Goal: Information Seeking & Learning: Understand process/instructions

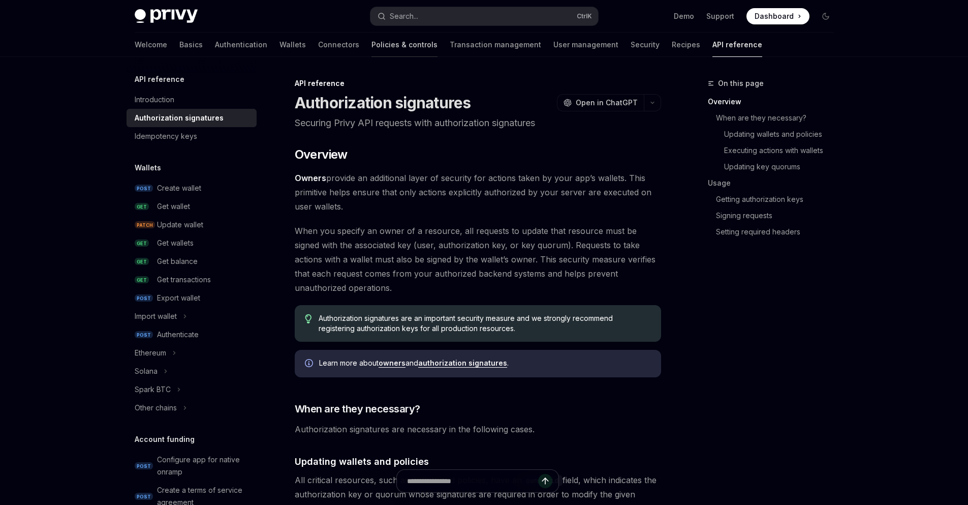
click at [371, 42] on link "Policies & controls" at bounding box center [404, 45] width 66 height 24
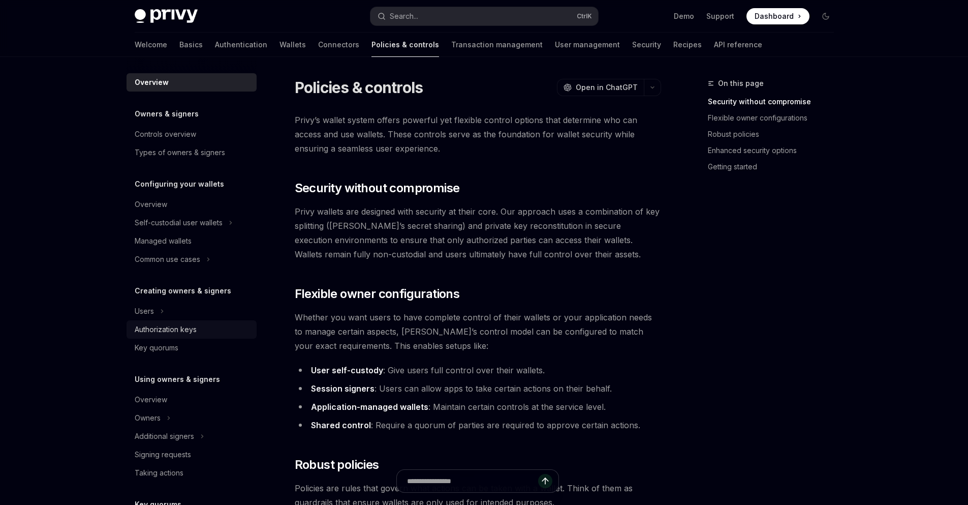
click at [195, 332] on div "Authorization keys" at bounding box center [166, 329] width 62 height 12
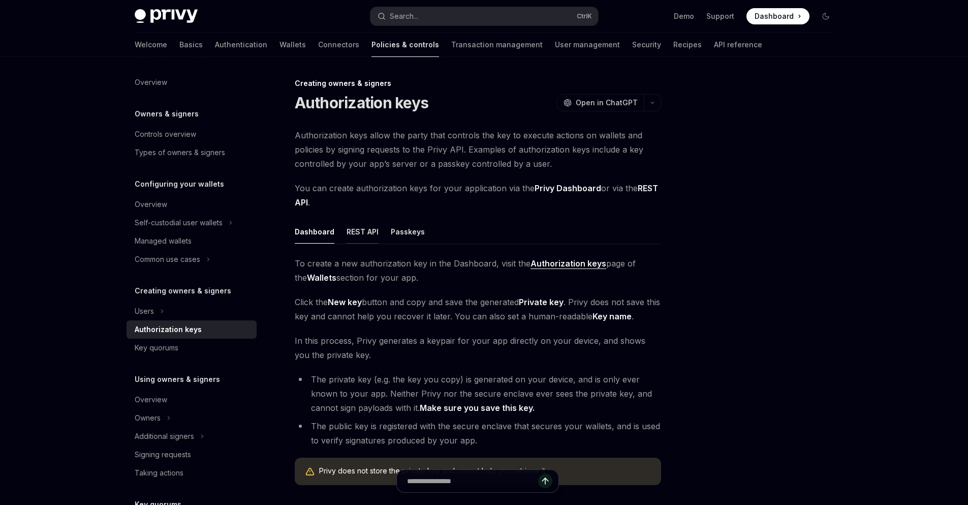
click at [353, 228] on button "REST API" at bounding box center [363, 231] width 32 height 24
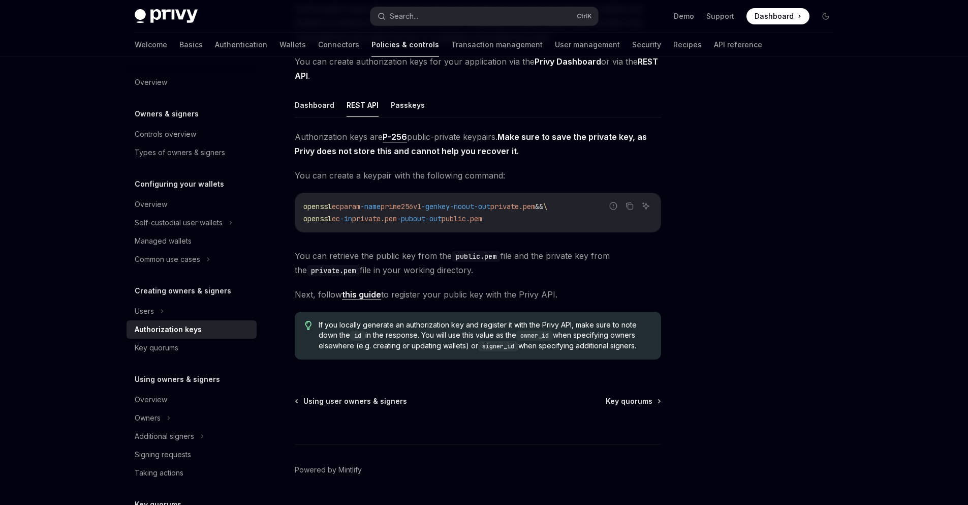
scroll to position [153, 0]
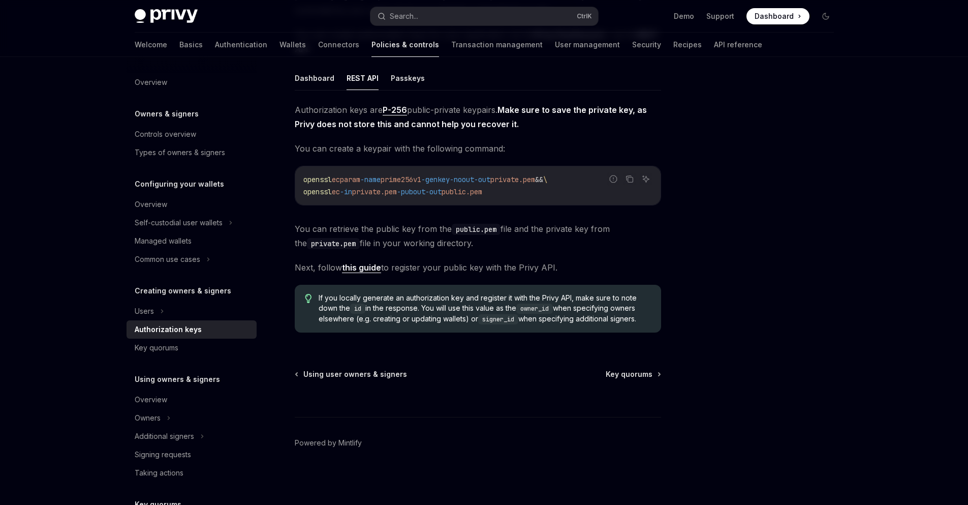
drag, startPoint x: 519, startPoint y: 202, endPoint x: 330, endPoint y: 192, distance: 188.8
click at [330, 192] on div "openssl ecparam -name prime256v1 -genkey -noout -out private.pem && \ openssl e…" at bounding box center [477, 185] width 365 height 39
click at [580, 229] on span "You can retrieve the public key from the public.pem file and the private key fr…" at bounding box center [478, 236] width 366 height 28
click at [714, 44] on link "API reference" at bounding box center [738, 45] width 48 height 24
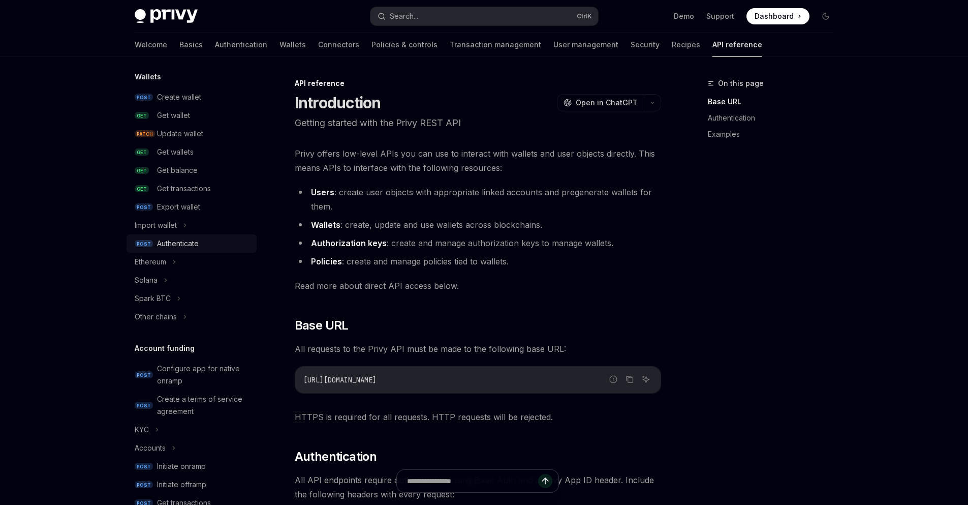
scroll to position [122, 0]
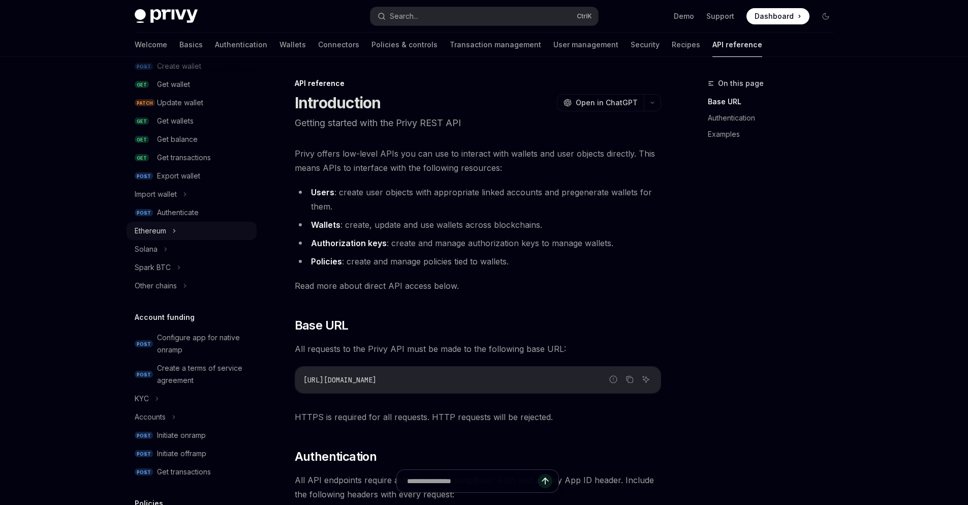
click at [173, 232] on icon at bounding box center [174, 231] width 4 height 12
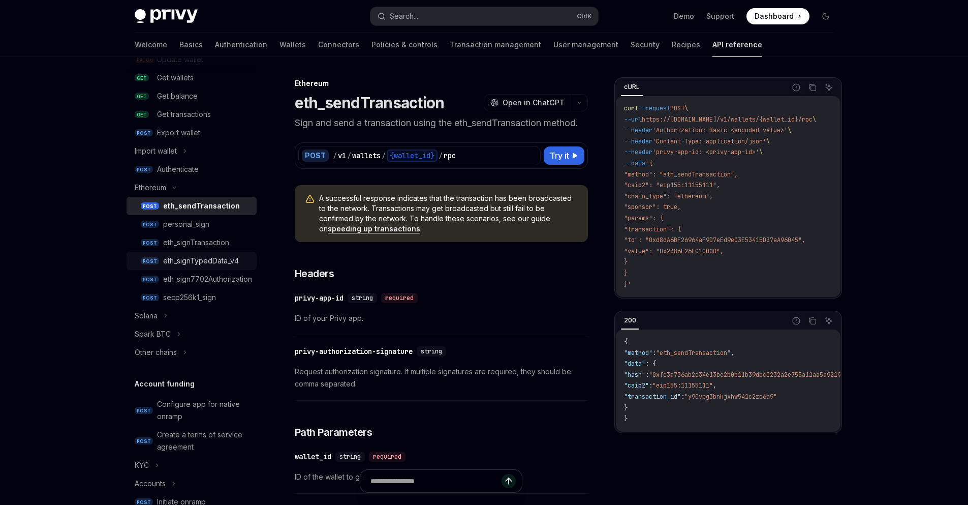
scroll to position [244, 0]
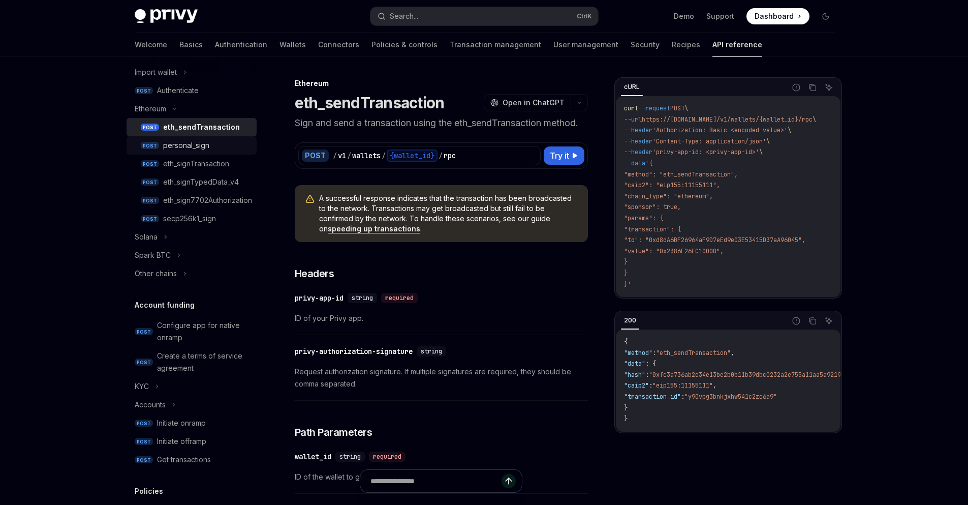
click at [201, 148] on div "personal_sign" at bounding box center [186, 145] width 46 height 12
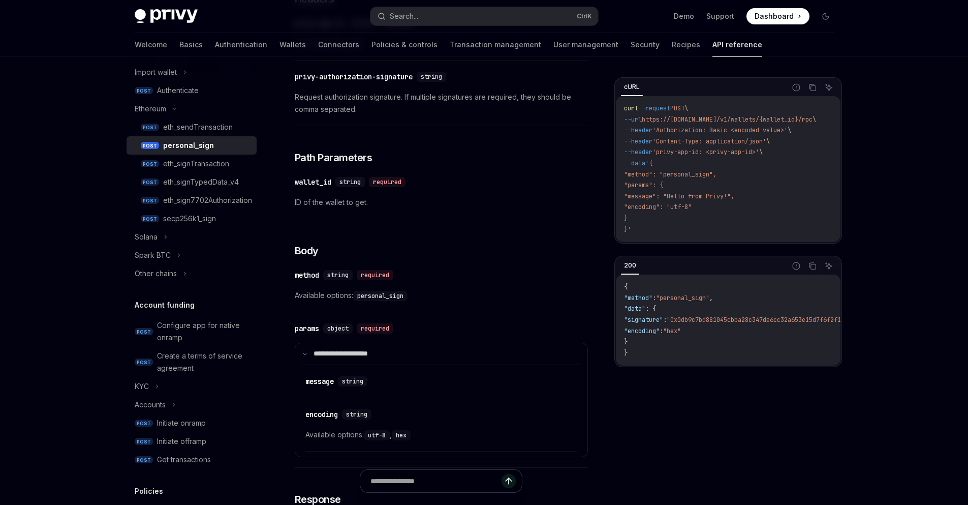
scroll to position [122, 0]
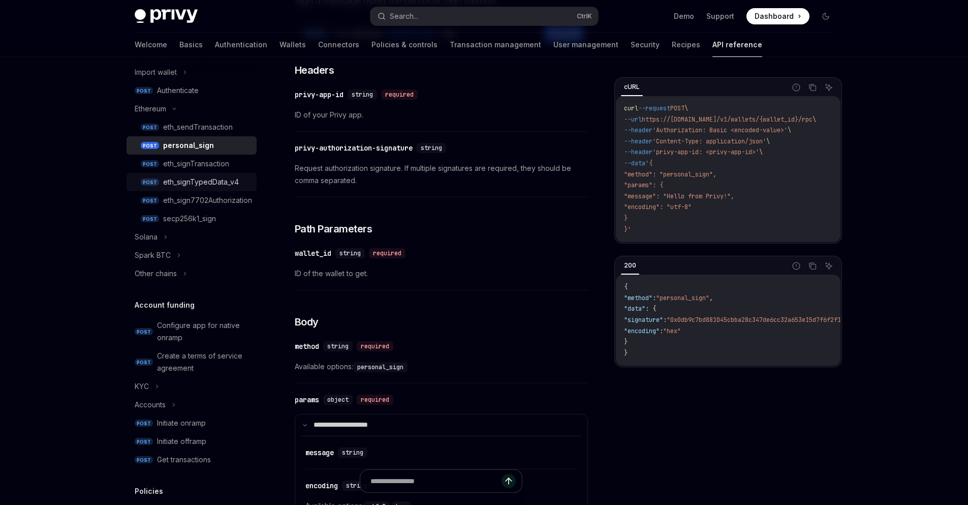
click at [217, 185] on div "eth_signTypedData_v4" at bounding box center [201, 182] width 76 height 12
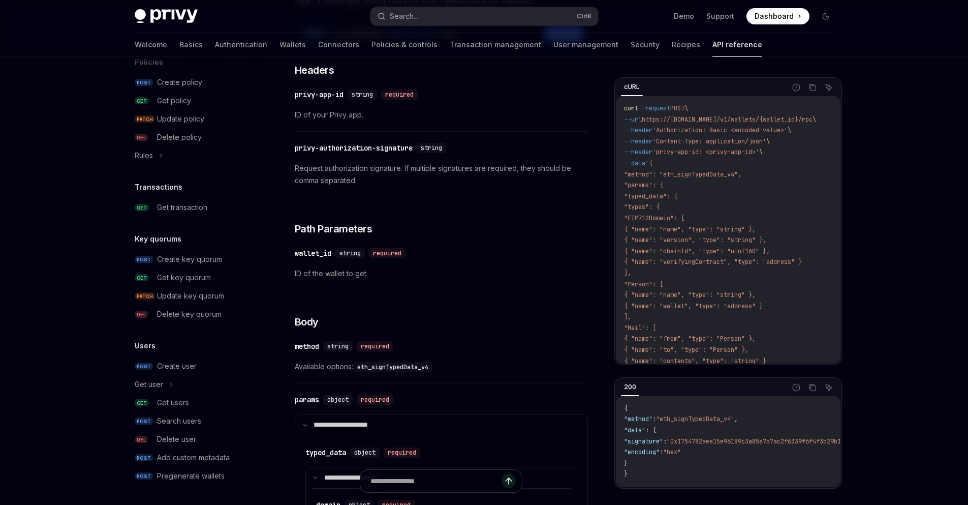
scroll to position [673, 0]
click at [223, 298] on div "Update key quorum" at bounding box center [190, 295] width 67 height 12
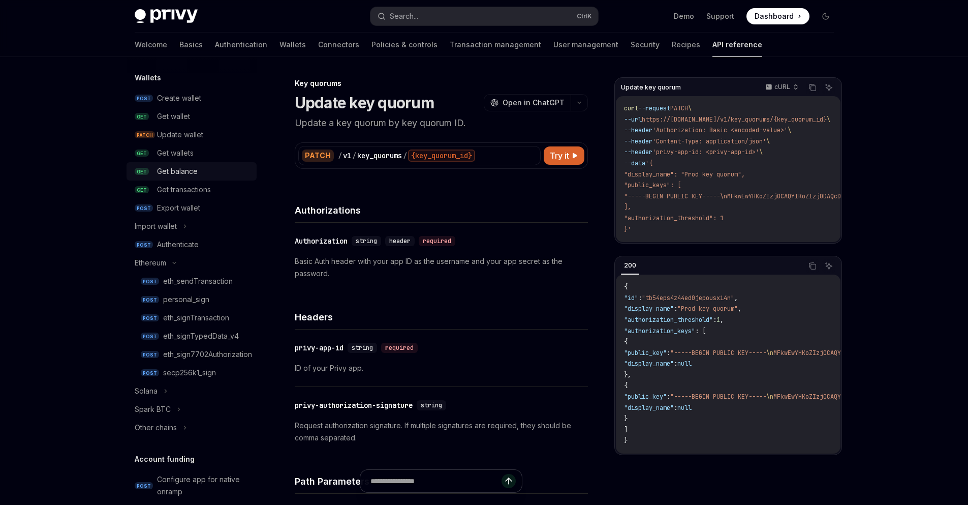
scroll to position [64, 0]
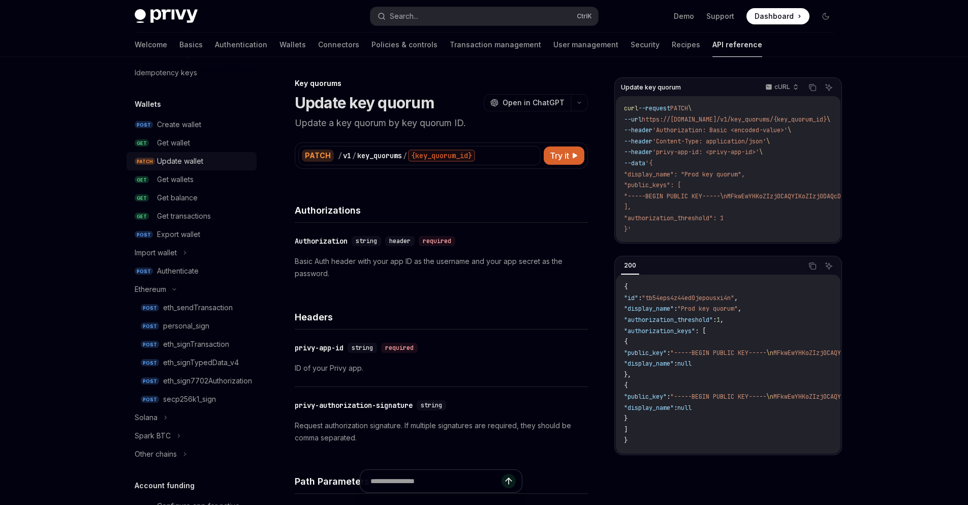
click at [199, 165] on div "Update wallet" at bounding box center [180, 161] width 46 height 12
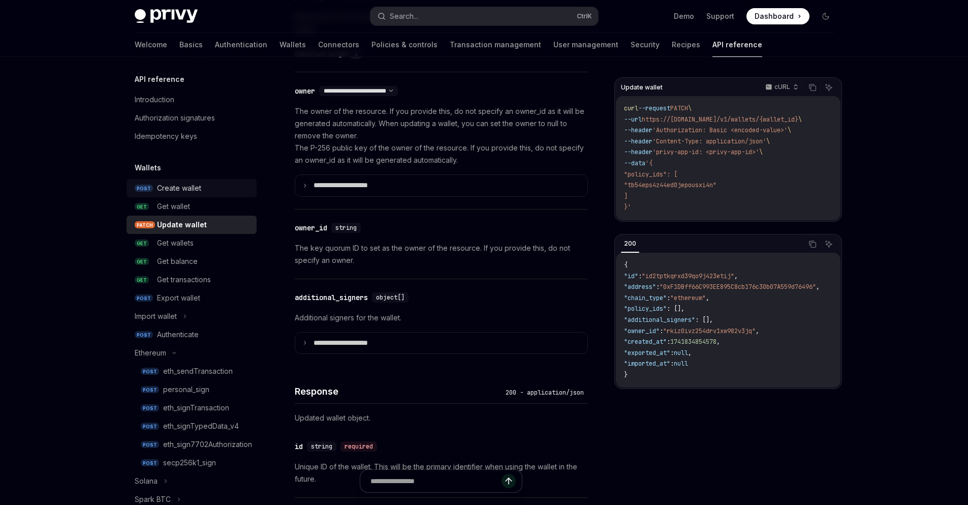
click at [198, 188] on div "Create wallet" at bounding box center [179, 188] width 44 height 12
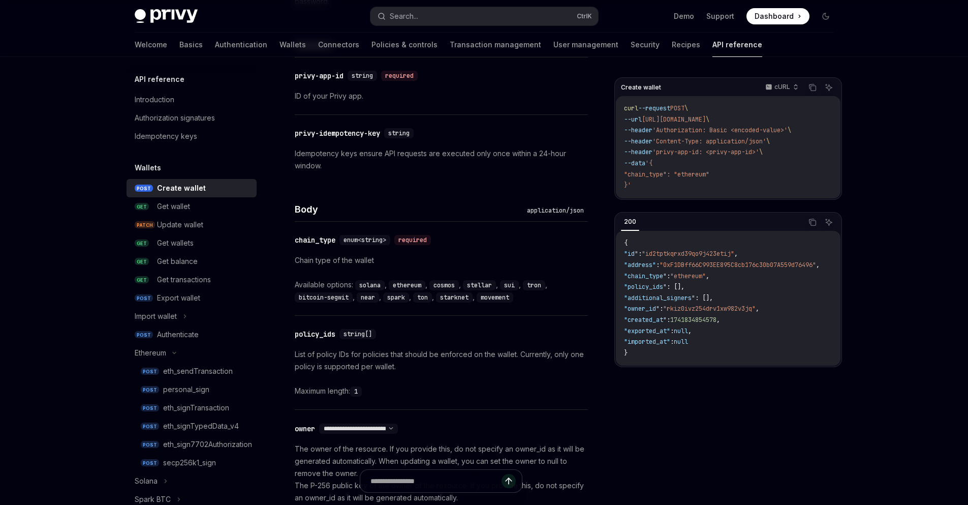
scroll to position [244, 0]
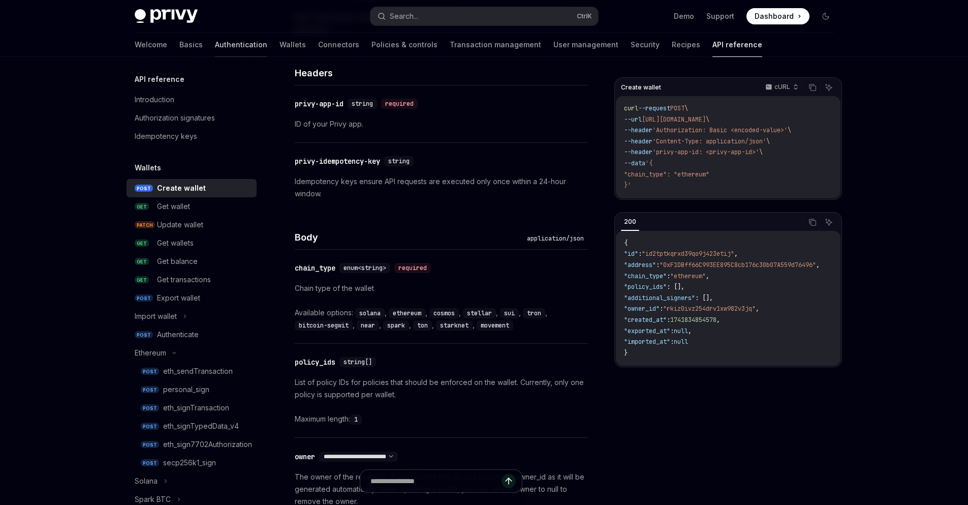
click at [215, 45] on link "Authentication" at bounding box center [241, 45] width 52 height 24
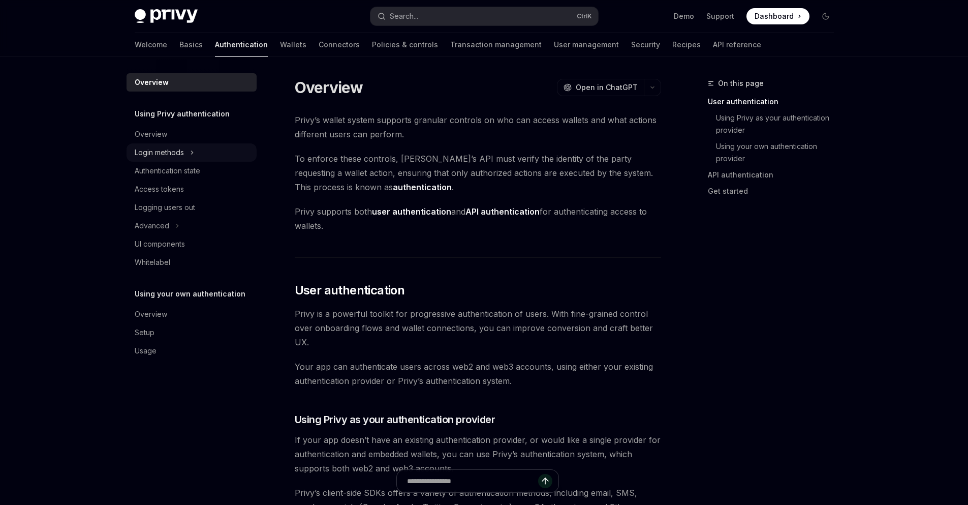
click at [182, 150] on div "Login methods" at bounding box center [159, 152] width 49 height 12
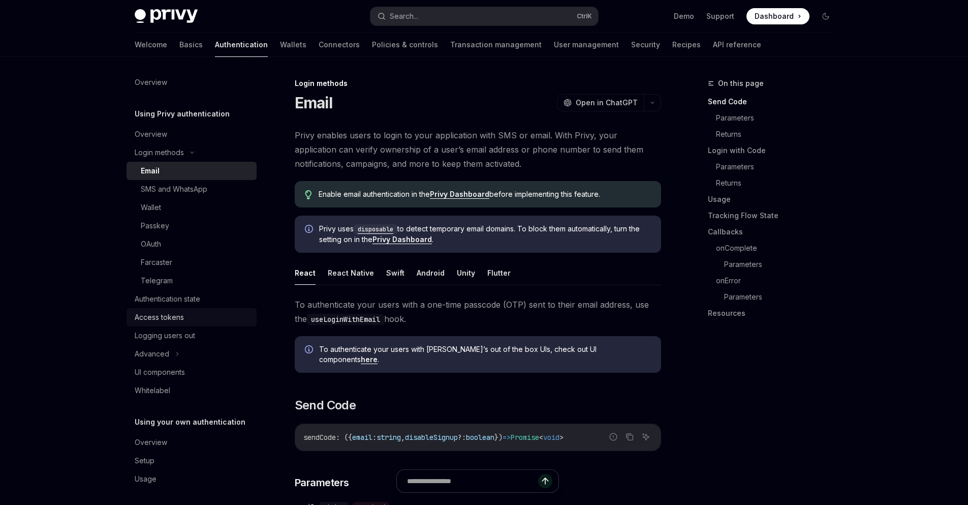
click at [227, 320] on div "Access tokens" at bounding box center [193, 317] width 116 height 12
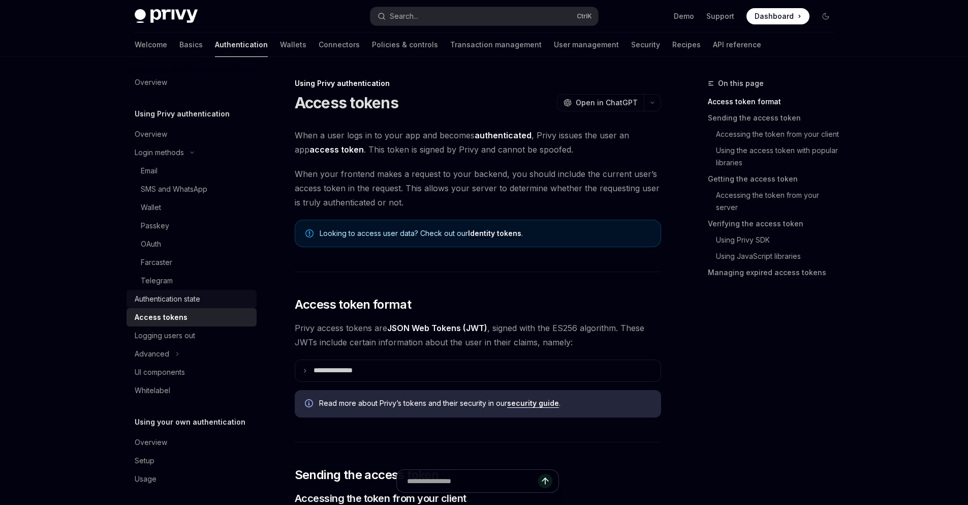
scroll to position [4, 0]
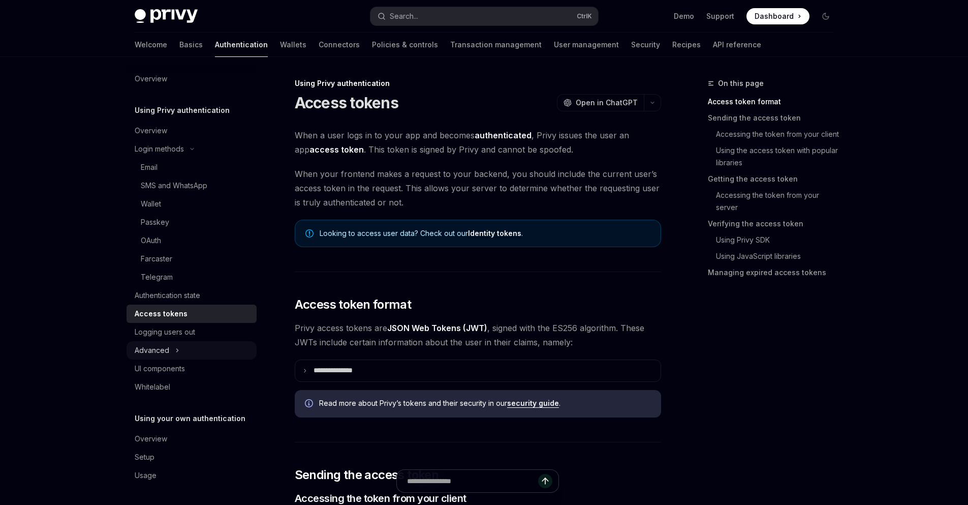
click at [176, 347] on icon at bounding box center [177, 350] width 4 height 12
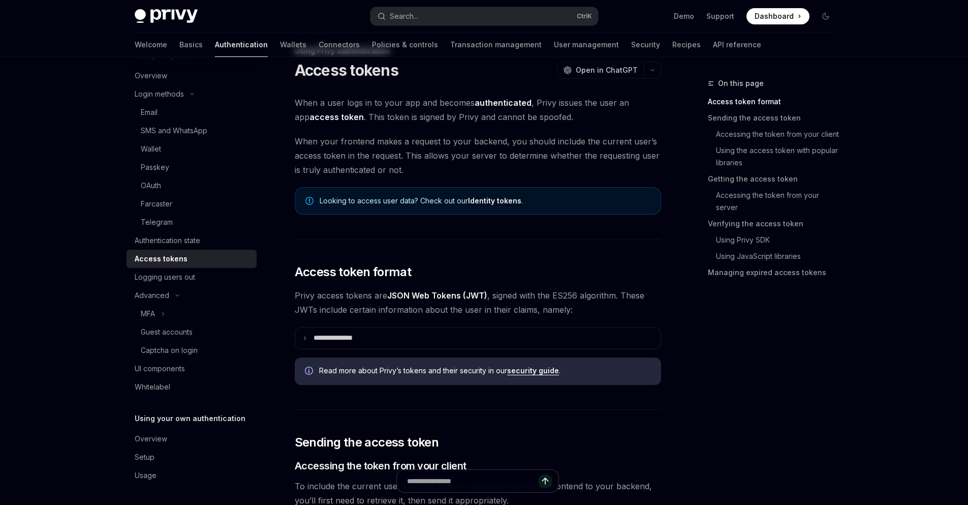
scroll to position [61, 0]
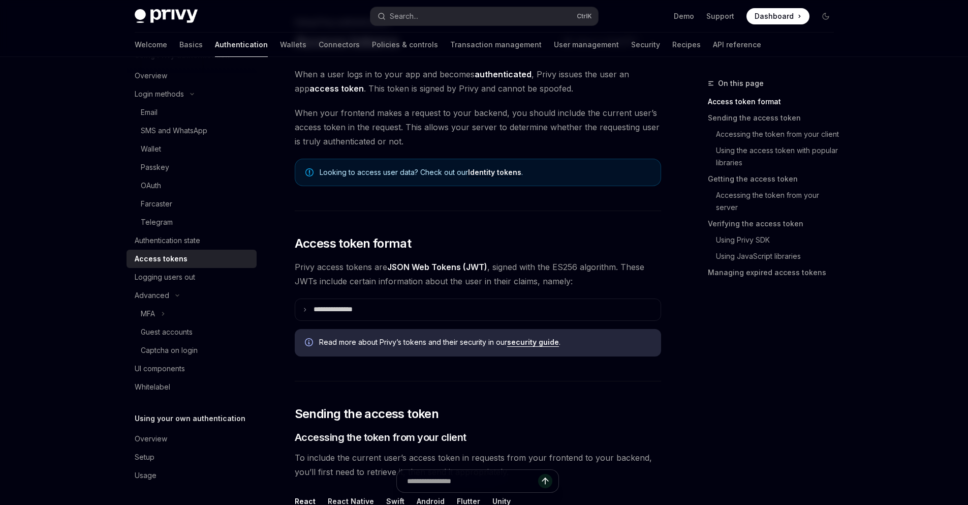
click at [149, 72] on div at bounding box center [192, 65] width 130 height 16
click at [149, 78] on div "Overview" at bounding box center [151, 76] width 33 height 12
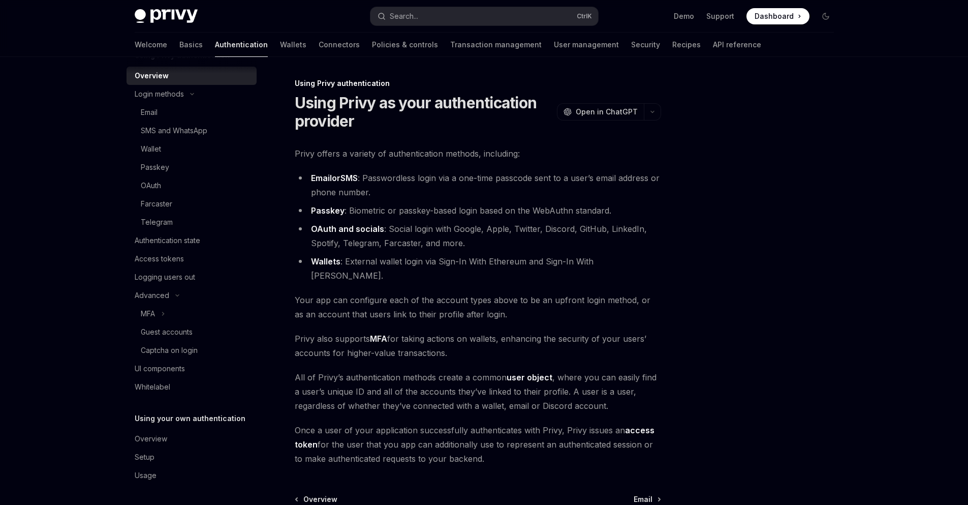
scroll to position [61, 0]
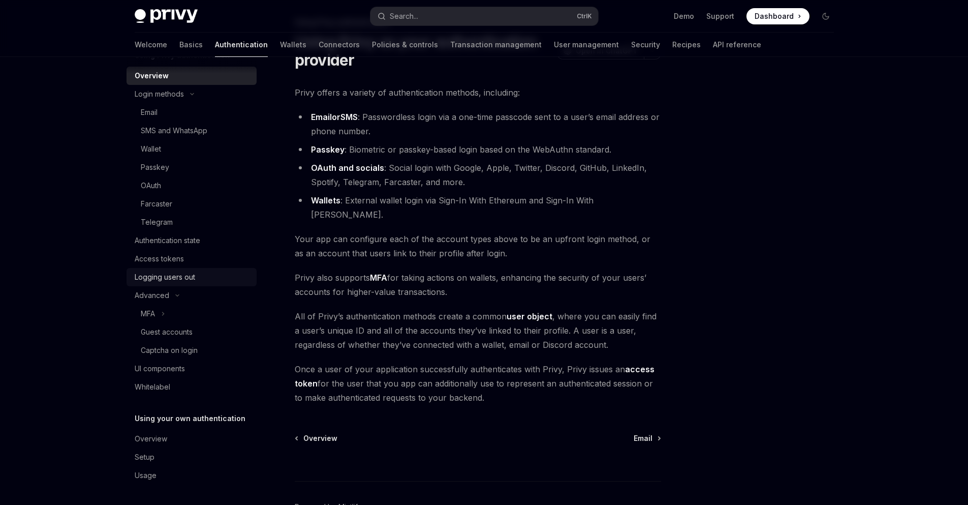
click at [180, 278] on div "Logging users out" at bounding box center [165, 277] width 60 height 12
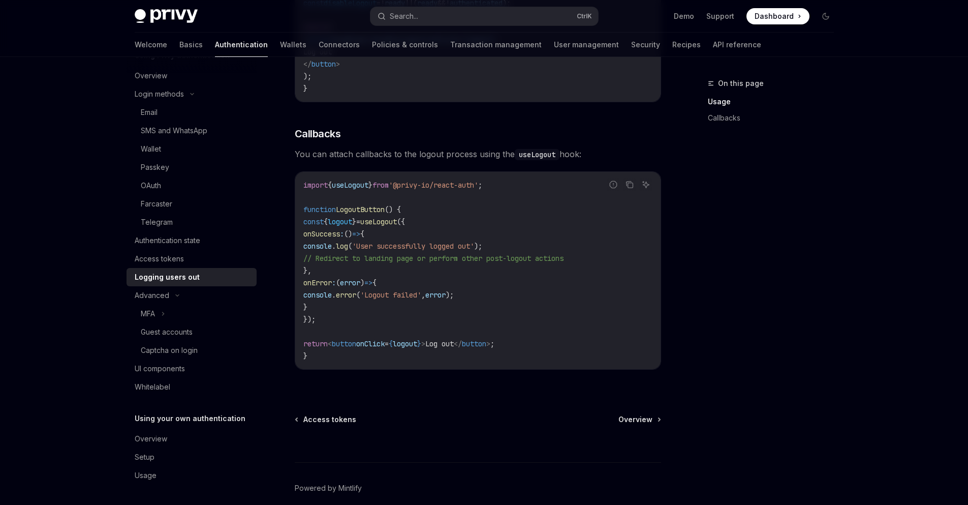
scroll to position [366, 0]
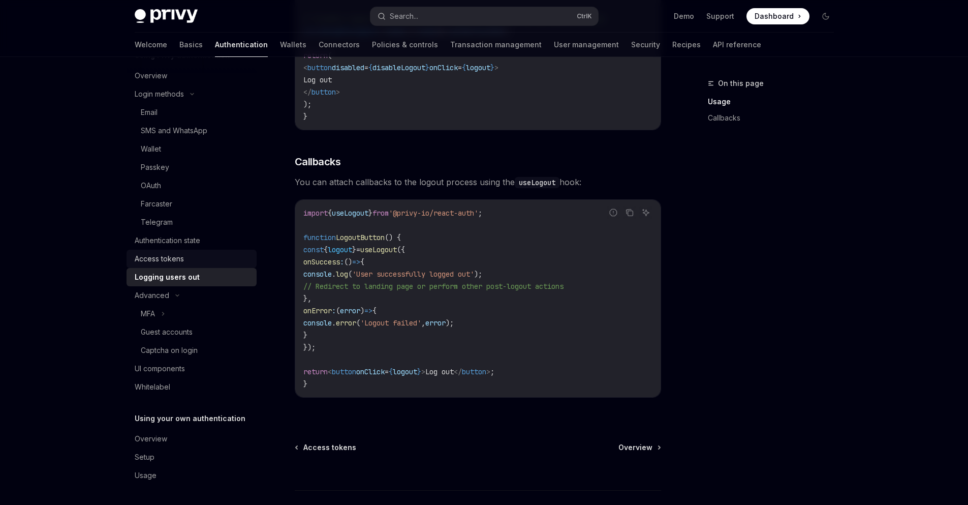
click at [202, 255] on div "Access tokens" at bounding box center [193, 259] width 116 height 12
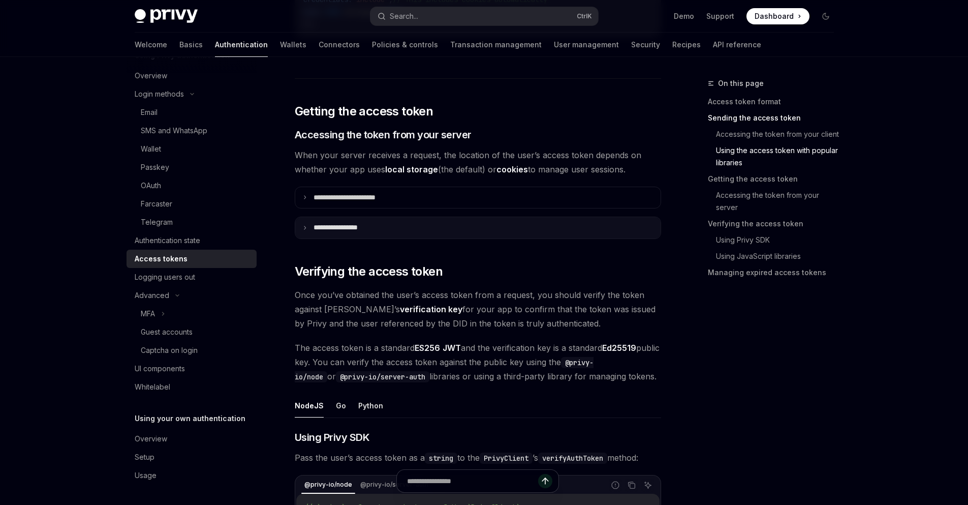
scroll to position [1280, 0]
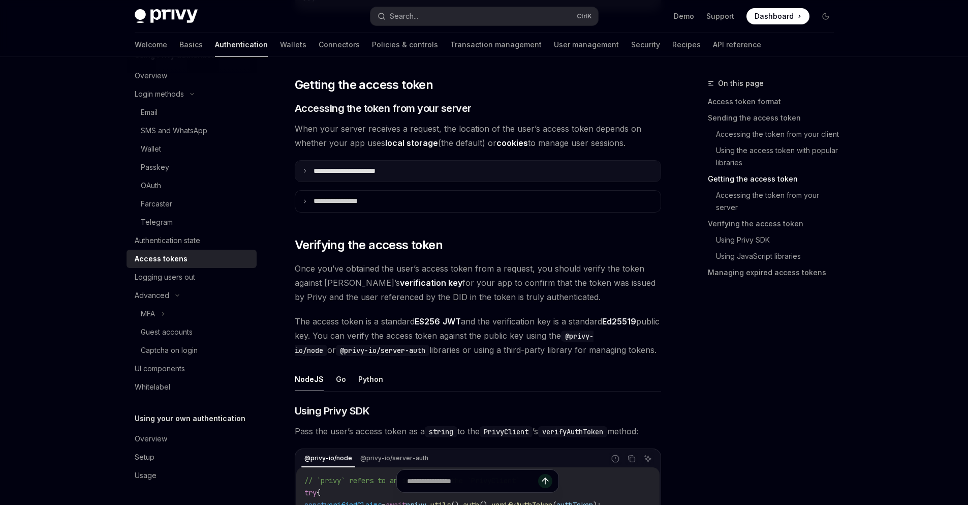
click at [306, 173] on icon at bounding box center [304, 170] width 5 height 5
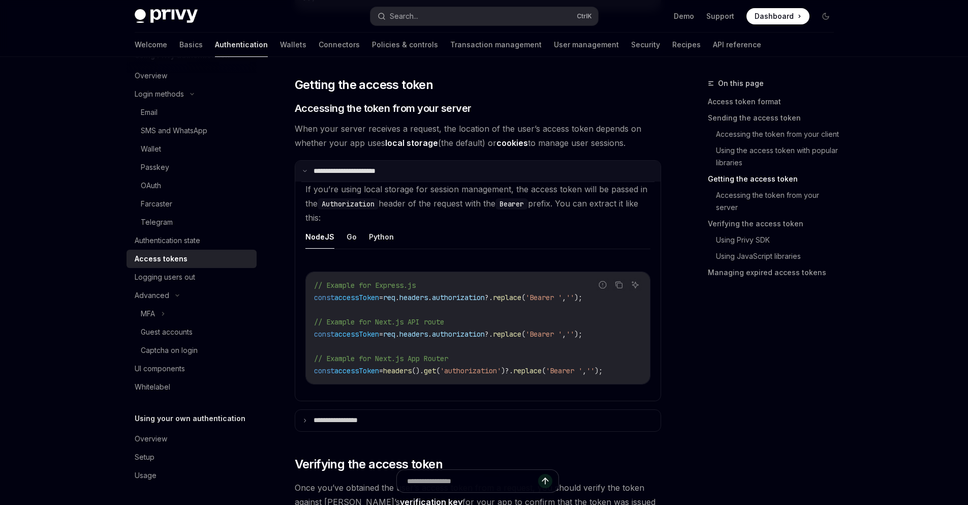
click at [306, 173] on icon at bounding box center [304, 170] width 5 height 5
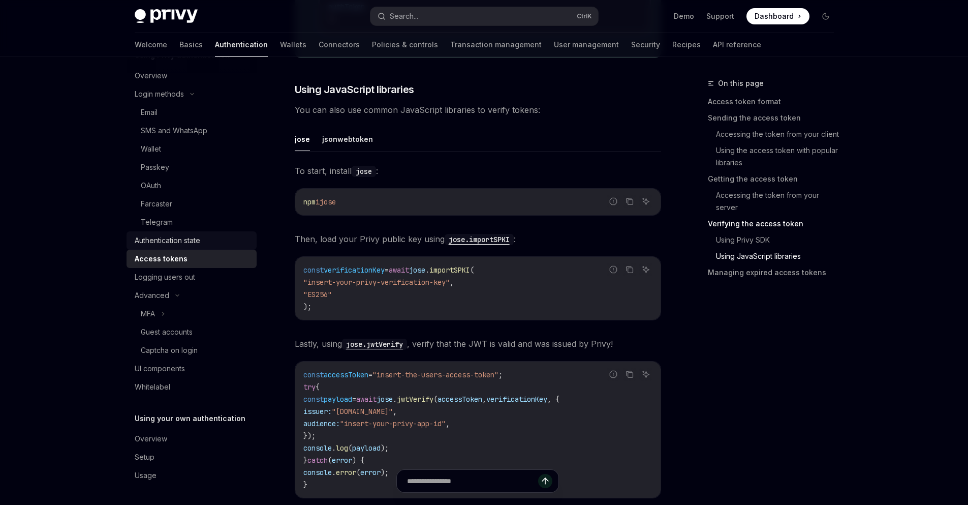
scroll to position [2317, 0]
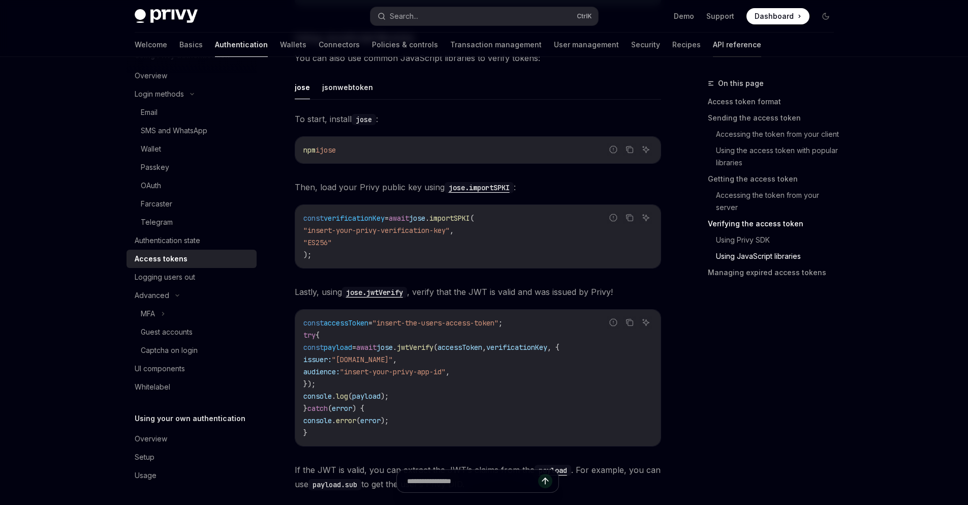
click at [713, 49] on link "API reference" at bounding box center [737, 45] width 48 height 24
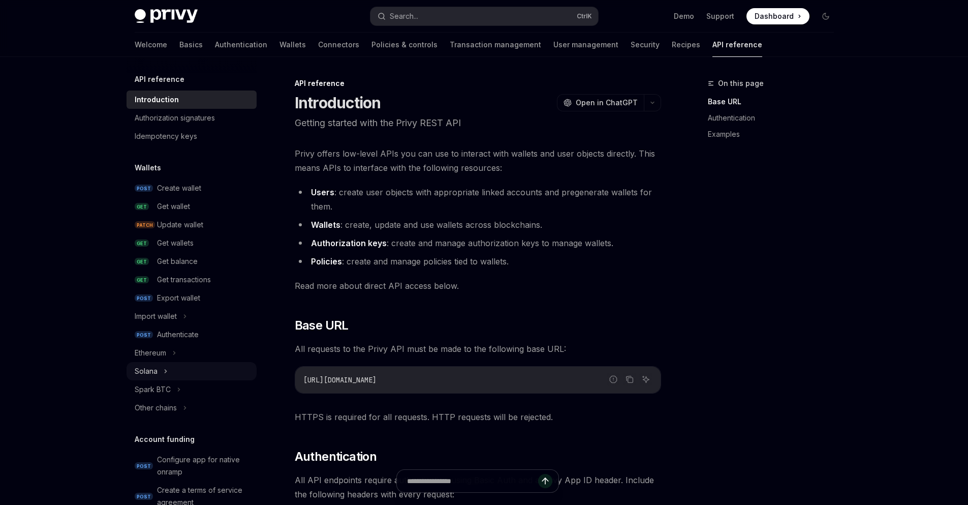
click at [165, 372] on icon at bounding box center [166, 370] width 2 height 3
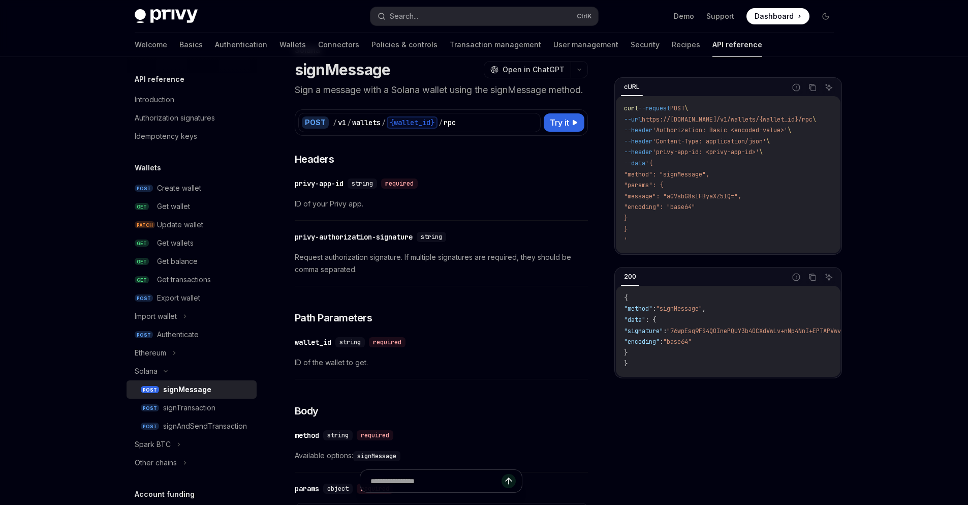
scroll to position [122, 0]
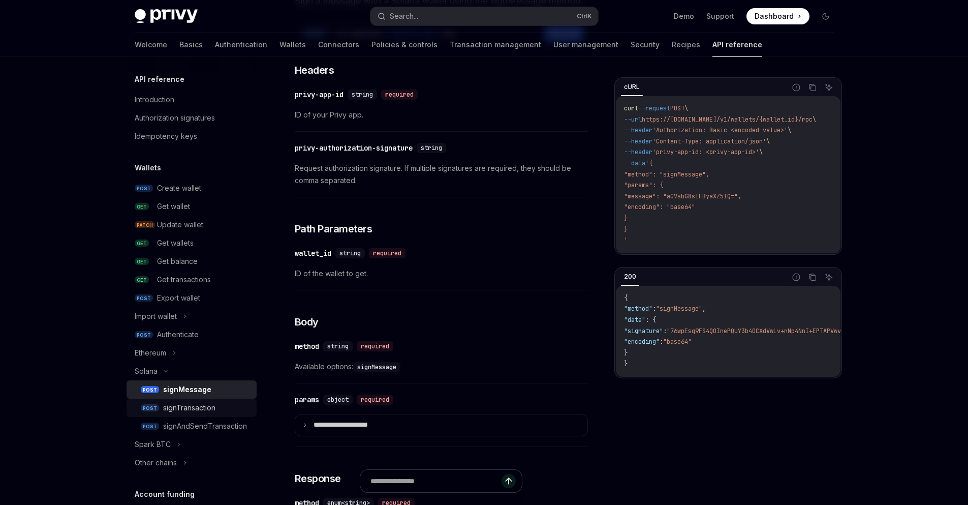
click at [213, 411] on div "signTransaction" at bounding box center [189, 407] width 52 height 12
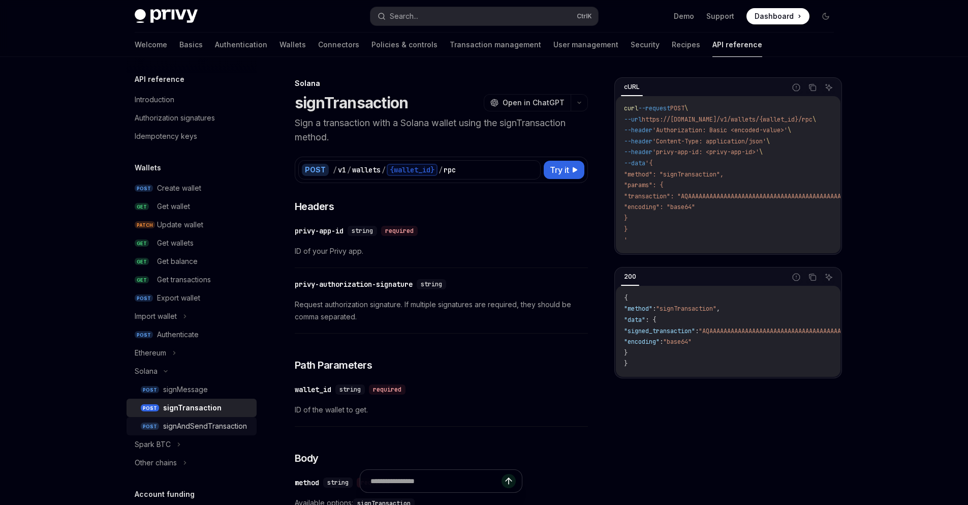
click at [213, 426] on div "signAndSendTransaction" at bounding box center [205, 426] width 84 height 12
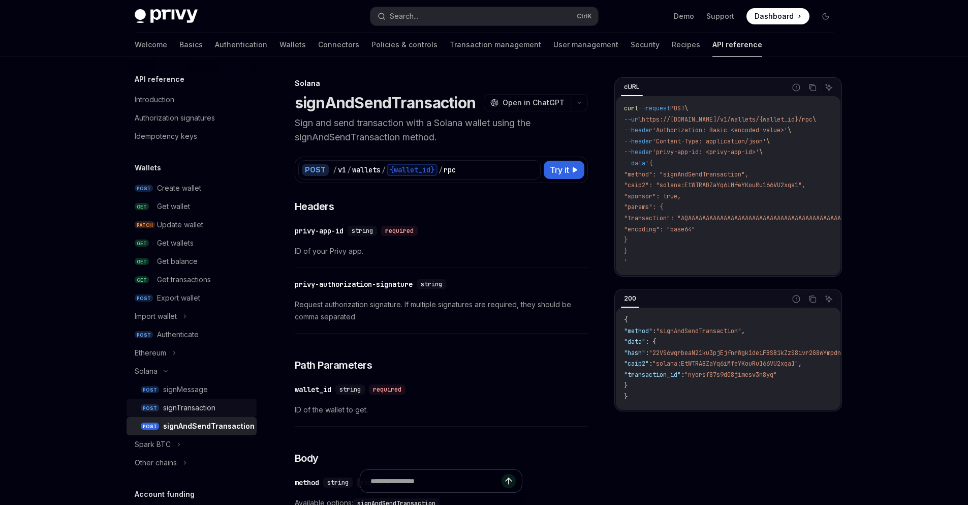
click at [197, 409] on div "signTransaction" at bounding box center [189, 407] width 52 height 12
type textarea "*"
